Goal: Navigation & Orientation: Go to known website

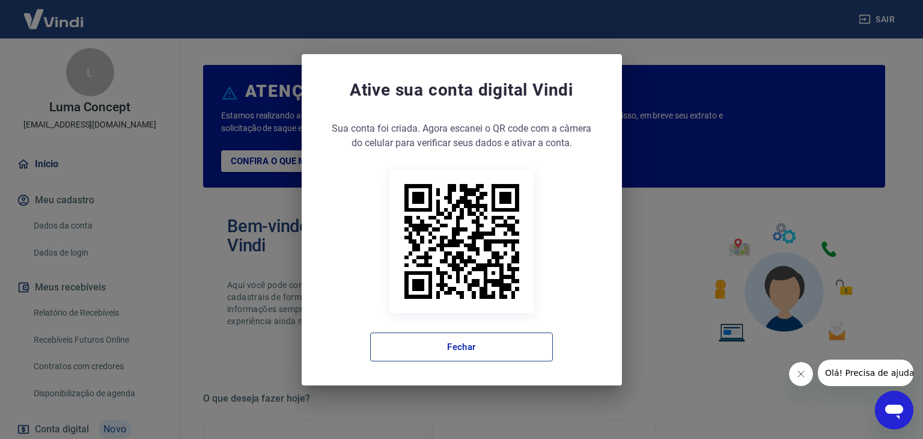
click at [488, 359] on button "Fechar" at bounding box center [461, 346] width 183 height 29
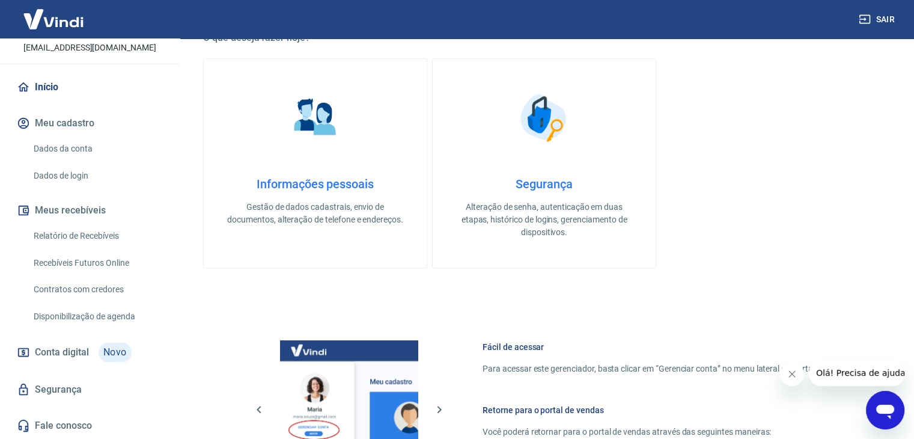
scroll to position [635, 0]
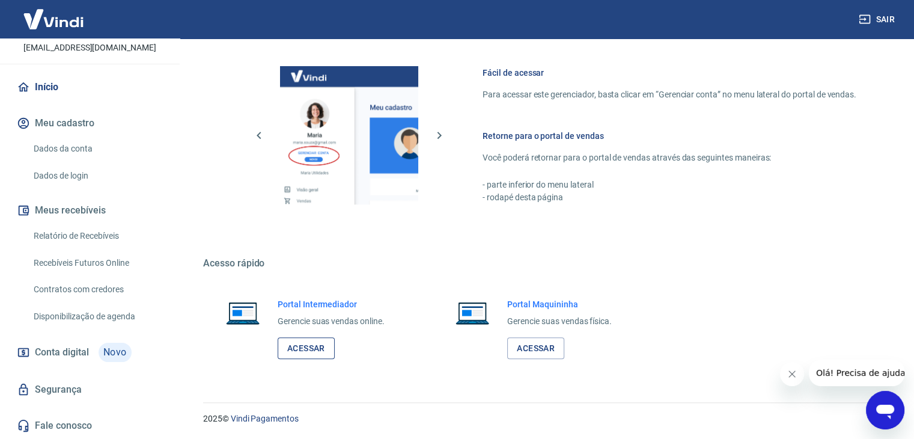
click at [320, 346] on link "Acessar" at bounding box center [306, 348] width 57 height 22
